Goal: Information Seeking & Learning: Learn about a topic

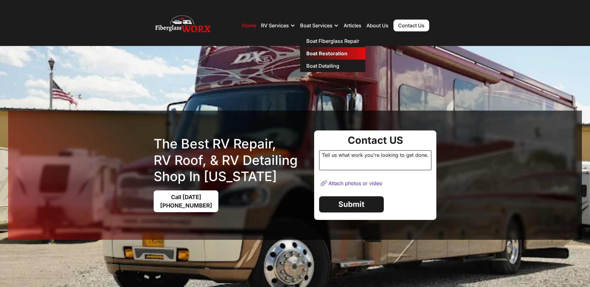
click at [325, 51] on link "Boat Restoration" at bounding box center [332, 53] width 65 height 12
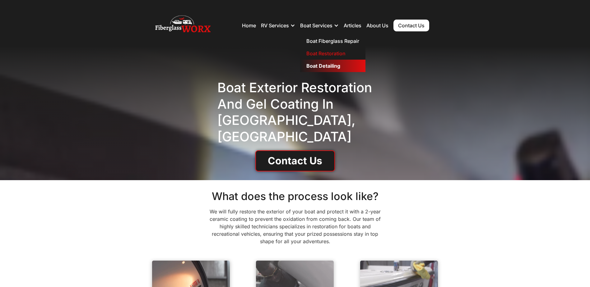
click at [329, 67] on link "Boat Detailing" at bounding box center [332, 66] width 65 height 12
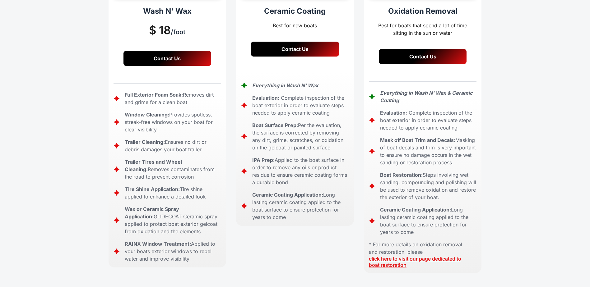
scroll to position [218, 0]
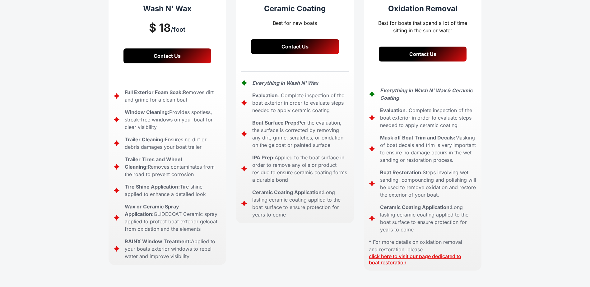
click at [412, 253] on link "click here to visit our page dedicated to boat restoration" at bounding box center [415, 259] width 92 height 12
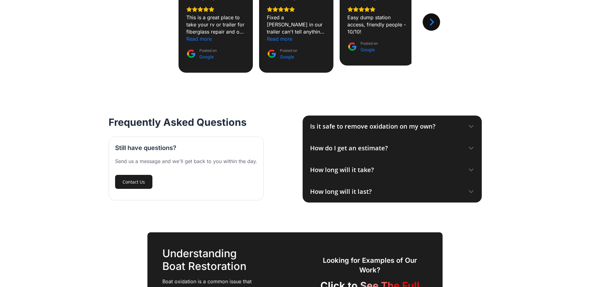
scroll to position [622, 0]
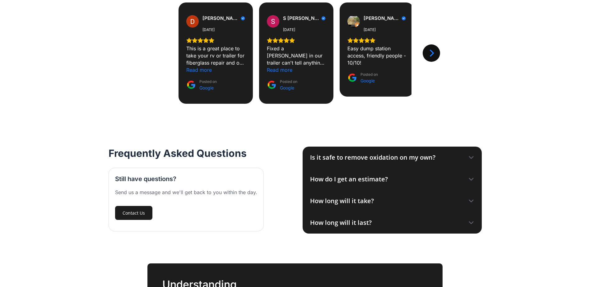
click at [472, 158] on icon at bounding box center [471, 158] width 4 height 2
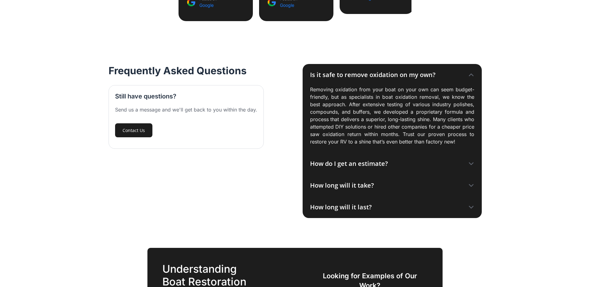
scroll to position [715, 0]
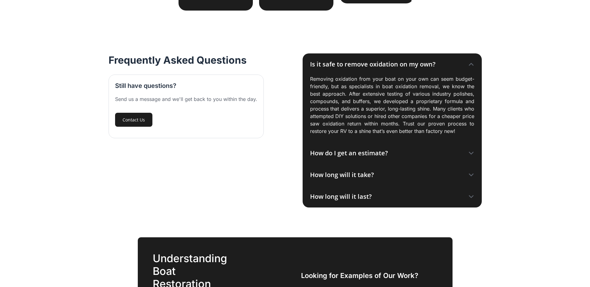
click at [471, 153] on icon at bounding box center [471, 153] width 6 height 6
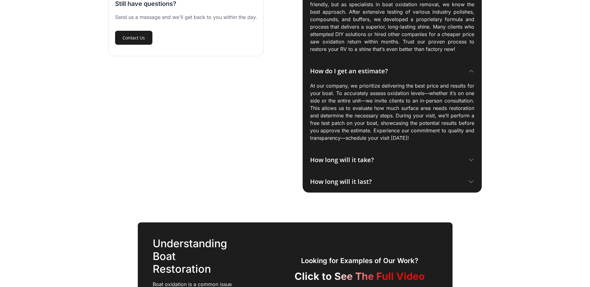
scroll to position [808, 0]
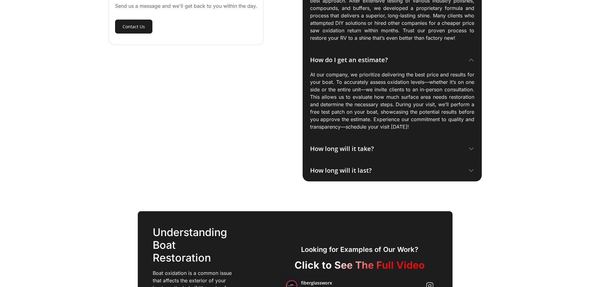
click at [472, 148] on icon at bounding box center [471, 149] width 6 height 6
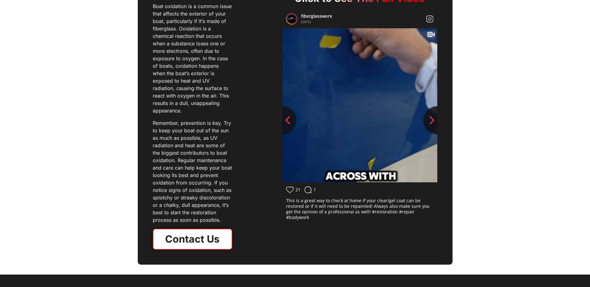
scroll to position [1119, 0]
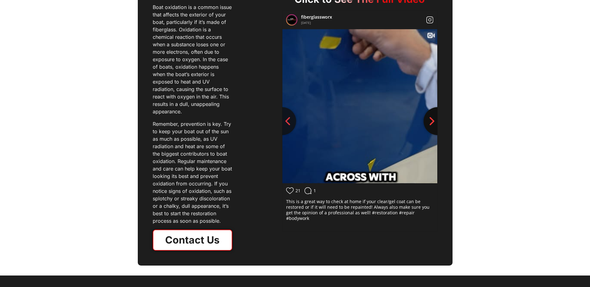
click at [434, 118] on icon "Next slide" at bounding box center [431, 121] width 5 height 8
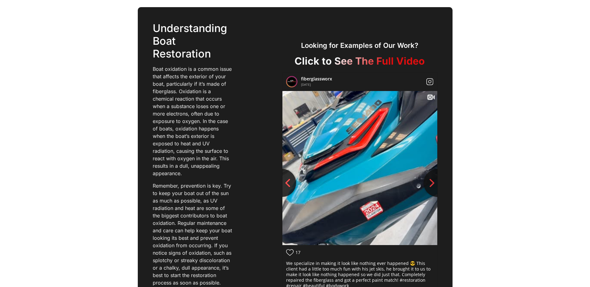
scroll to position [1057, 0]
click at [430, 179] on icon "Next slide" at bounding box center [431, 183] width 9 height 9
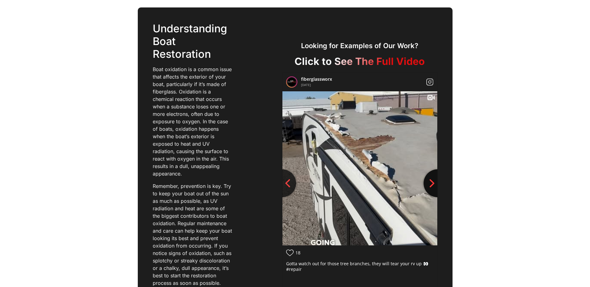
click at [430, 179] on icon "Next slide" at bounding box center [431, 183] width 9 height 9
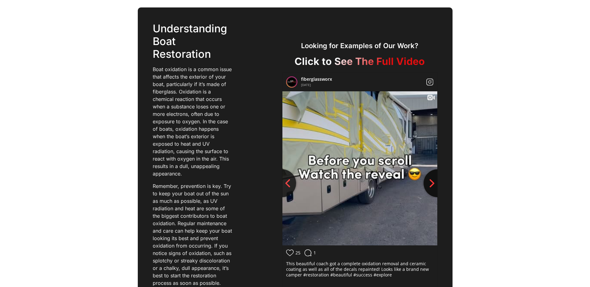
click at [430, 179] on icon "Next slide" at bounding box center [431, 183] width 9 height 9
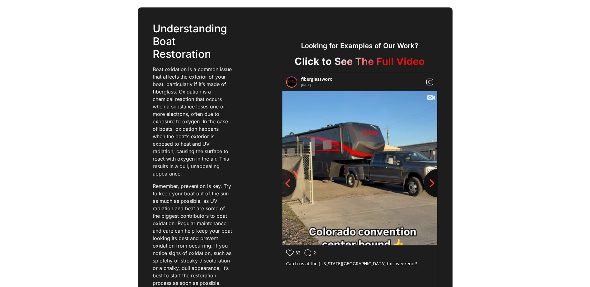
click at [430, 179] on icon "Next slide" at bounding box center [431, 183] width 9 height 9
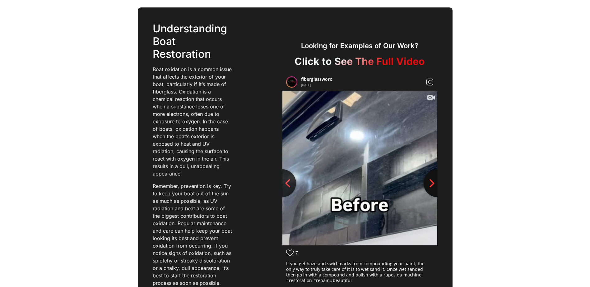
click at [430, 179] on icon "Next slide" at bounding box center [431, 183] width 9 height 9
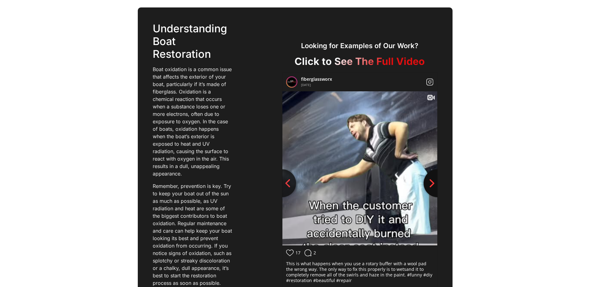
click at [430, 179] on icon "Next slide" at bounding box center [431, 183] width 9 height 9
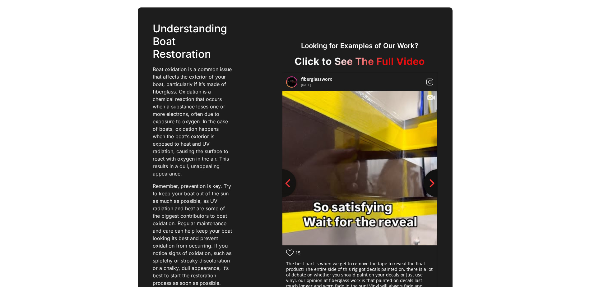
click at [430, 179] on icon "Next slide" at bounding box center [431, 183] width 9 height 9
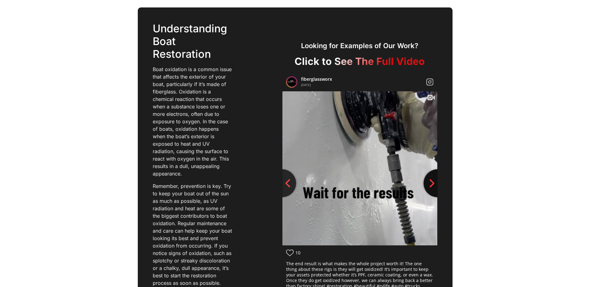
click at [430, 179] on icon "Next slide" at bounding box center [431, 183] width 9 height 9
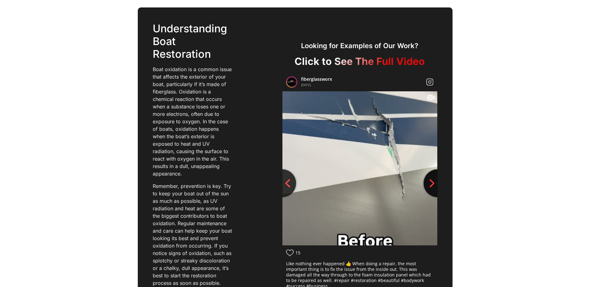
click at [430, 179] on icon "Next slide" at bounding box center [431, 183] width 9 height 9
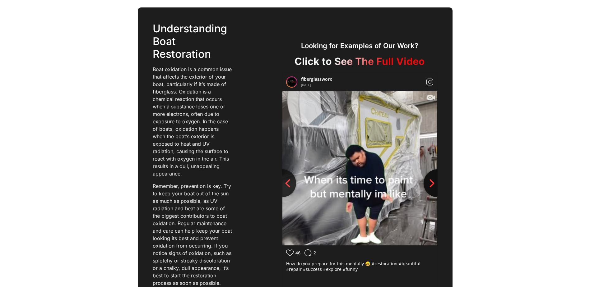
click at [430, 179] on icon "Next slide" at bounding box center [431, 183] width 9 height 9
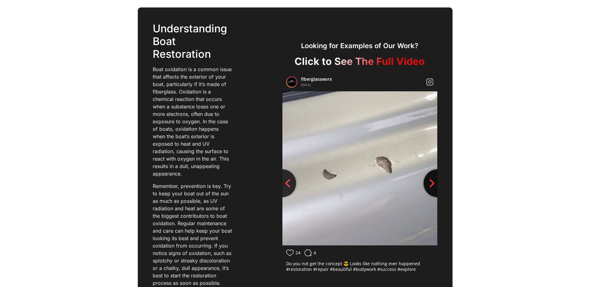
click at [430, 179] on icon "Next slide" at bounding box center [431, 183] width 9 height 9
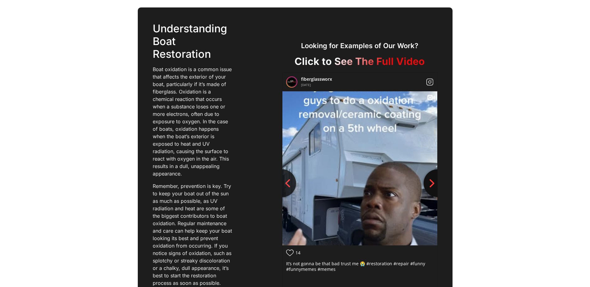
click at [430, 179] on icon "Next slide" at bounding box center [431, 183] width 9 height 9
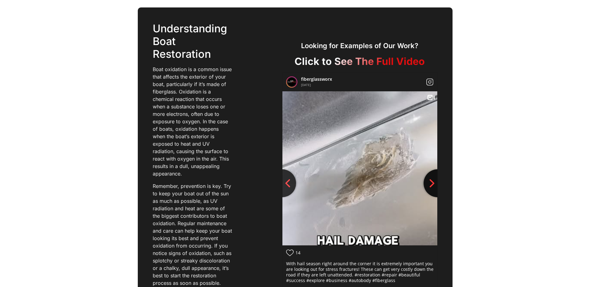
click at [430, 179] on icon "Next slide" at bounding box center [431, 183] width 9 height 9
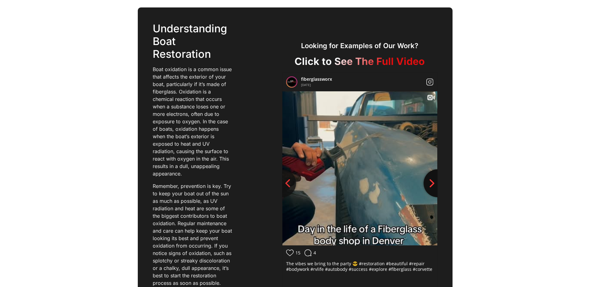
click at [430, 179] on icon "Next slide" at bounding box center [431, 183] width 9 height 9
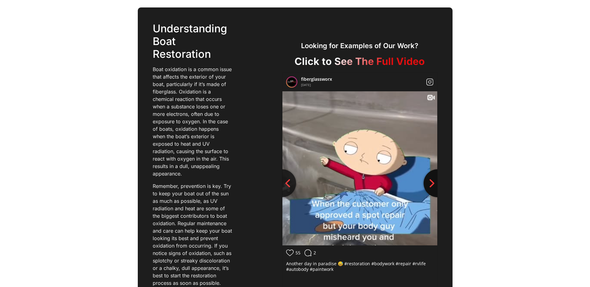
click at [430, 179] on icon "Next slide" at bounding box center [431, 183] width 9 height 9
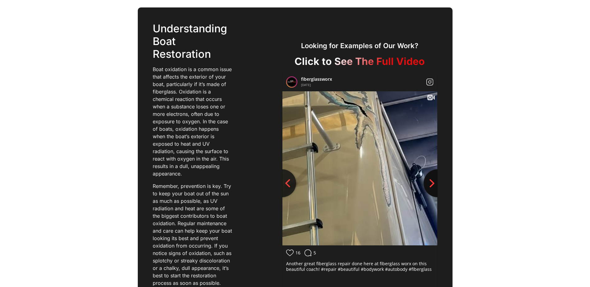
click at [430, 179] on icon "Next slide" at bounding box center [431, 183] width 9 height 9
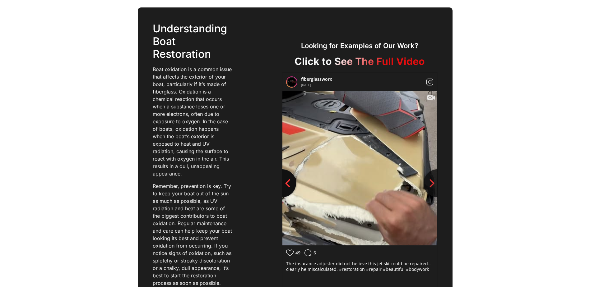
click at [285, 179] on icon "Previous slide" at bounding box center [287, 183] width 9 height 9
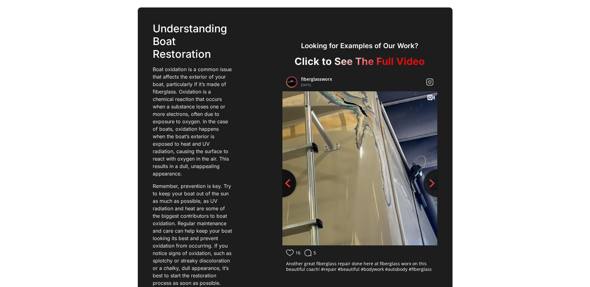
click at [285, 179] on icon "Previous slide" at bounding box center [287, 183] width 9 height 9
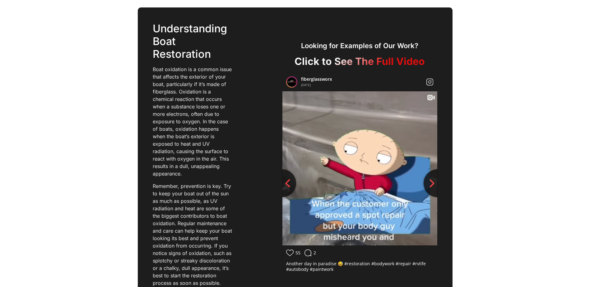
click at [439, 184] on div "Understanding Boat Restoration Boat oxidation is a common issue that affects th…" at bounding box center [295, 167] width 315 height 320
click at [432, 181] on icon "Next slide" at bounding box center [431, 183] width 5 height 8
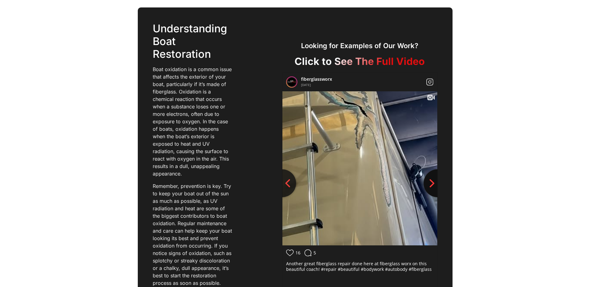
click at [432, 181] on icon "Next slide" at bounding box center [431, 183] width 5 height 8
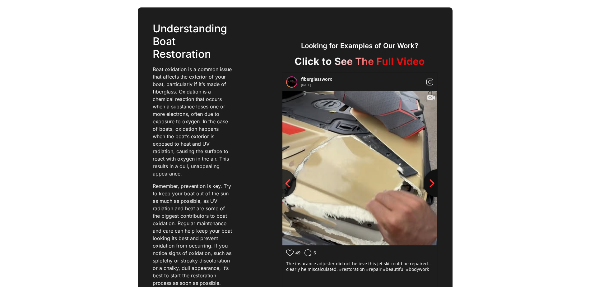
click at [432, 181] on icon "Next slide" at bounding box center [431, 183] width 5 height 8
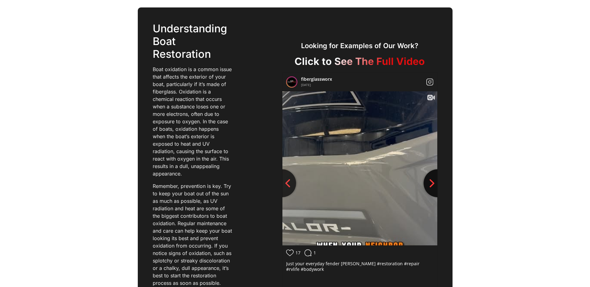
click at [432, 181] on icon "Next slide" at bounding box center [431, 183] width 5 height 8
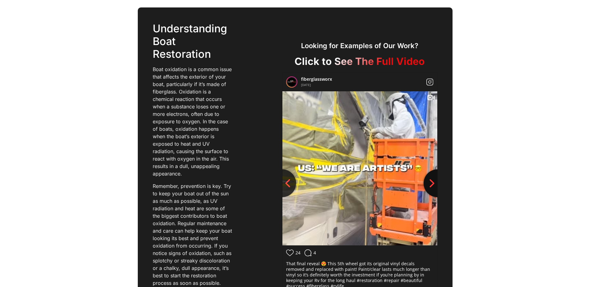
click at [432, 181] on icon "Next slide" at bounding box center [431, 183] width 5 height 8
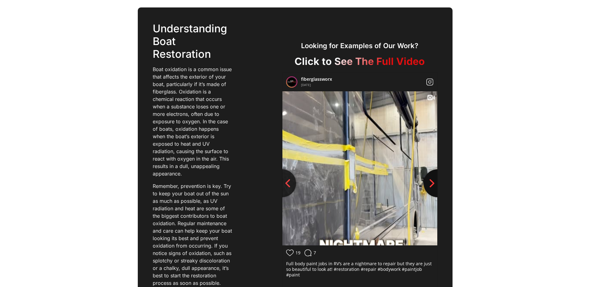
click at [432, 181] on icon "Next slide" at bounding box center [431, 183] width 5 height 8
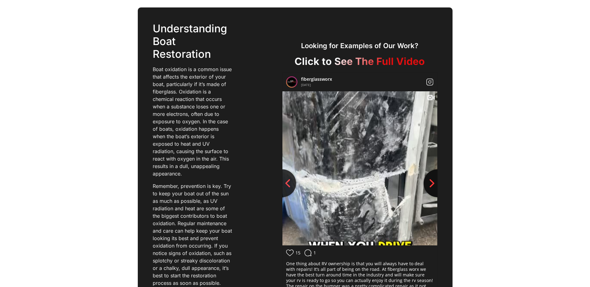
click at [432, 181] on icon "Next slide" at bounding box center [431, 183] width 5 height 8
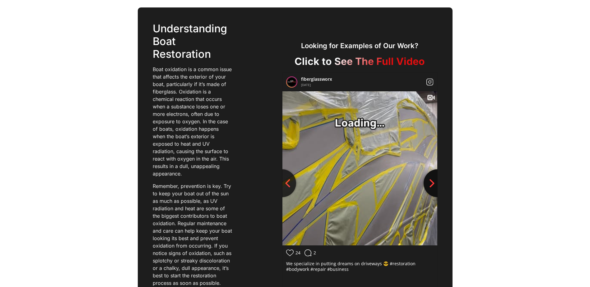
click at [432, 181] on icon "Next slide" at bounding box center [431, 183] width 5 height 8
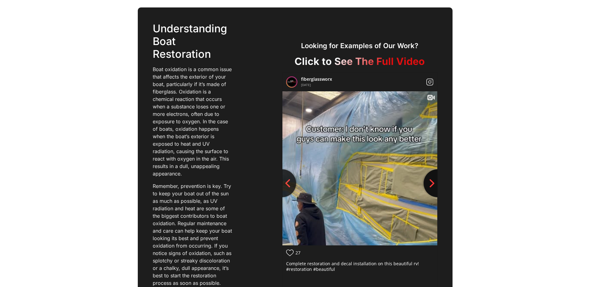
click at [432, 181] on icon "Next slide" at bounding box center [431, 183] width 5 height 8
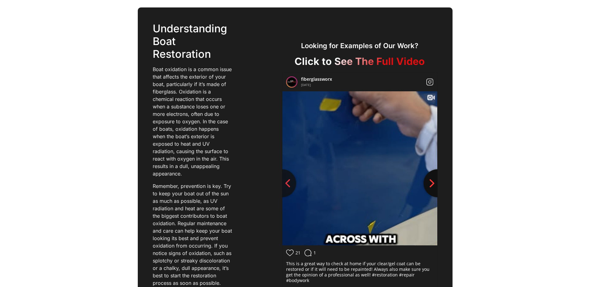
click at [432, 181] on icon "Next slide" at bounding box center [431, 183] width 5 height 8
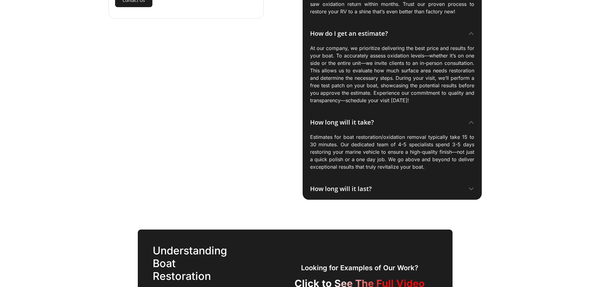
scroll to position [871, 0]
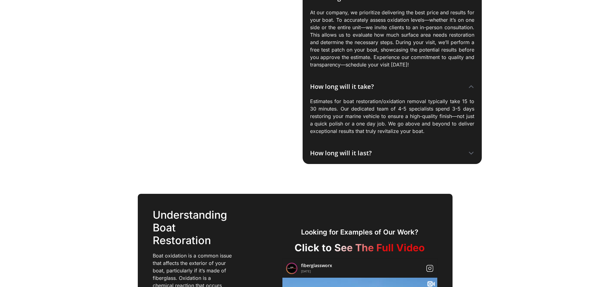
drag, startPoint x: 472, startPoint y: 155, endPoint x: 469, endPoint y: 155, distance: 3.7
click at [472, 155] on icon at bounding box center [471, 153] width 6 height 6
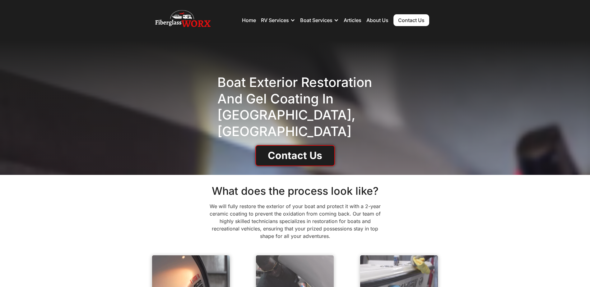
scroll to position [0, 0]
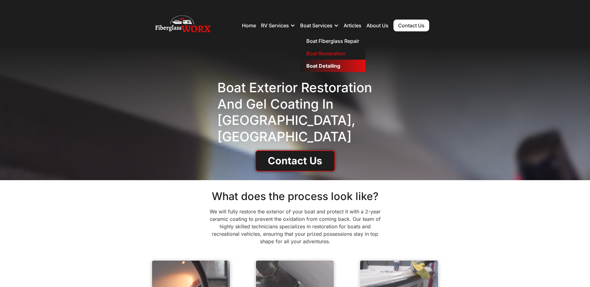
click at [330, 66] on link "Boat Detailing" at bounding box center [332, 66] width 65 height 12
